Goal: Task Accomplishment & Management: Use online tool/utility

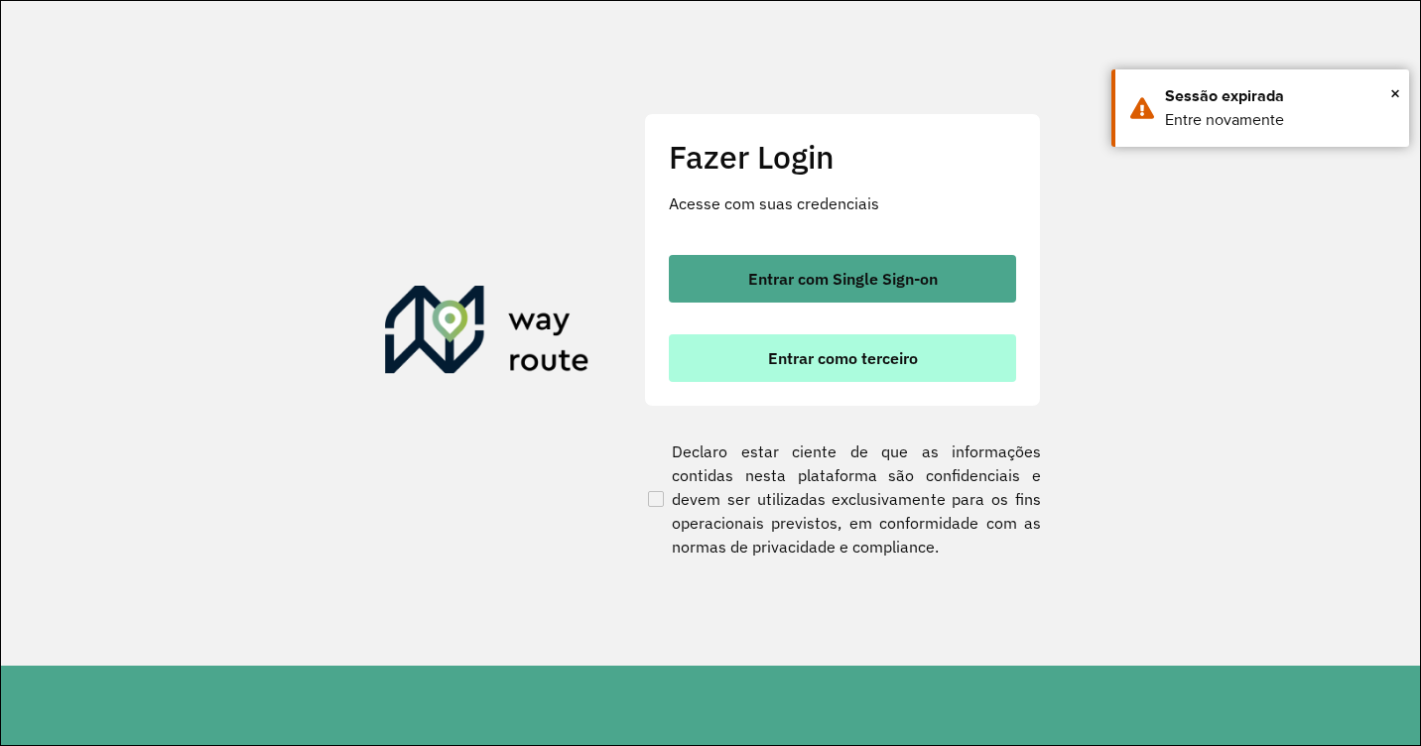
click at [838, 361] on span "Entrar como terceiro" at bounding box center [843, 358] width 150 height 16
